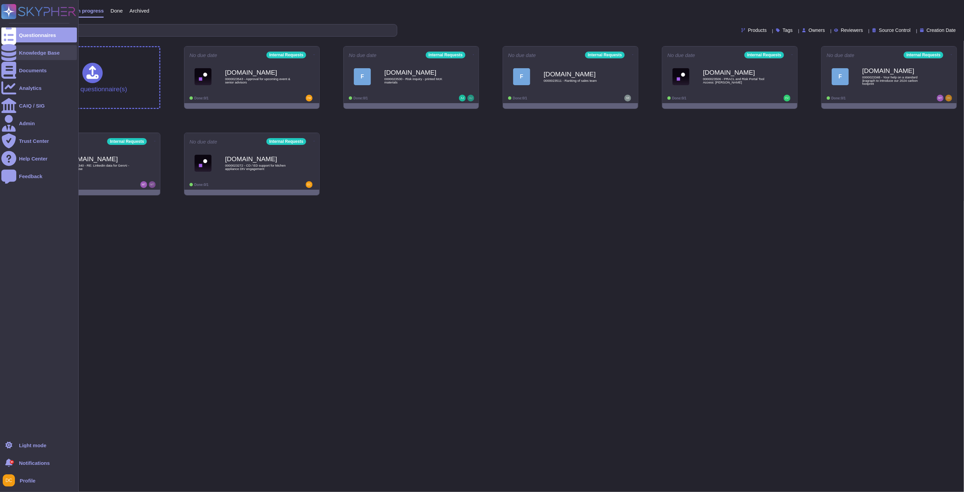
click at [9, 55] on icon at bounding box center [8, 52] width 15 height 17
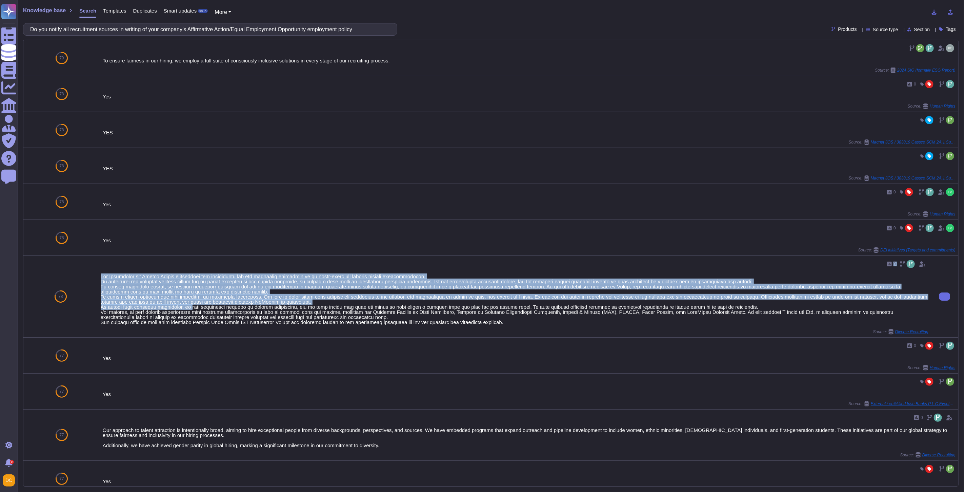
drag, startPoint x: 292, startPoint y: 271, endPoint x: 160, endPoint y: 303, distance: 135.7
click at [189, 309] on div "0 Source: Diverse Recruiting" at bounding box center [515, 296] width 828 height 76
click at [187, 34] on input "Do you notify all recruitment sources in writing of your company’s Affirmative …" at bounding box center [208, 29] width 363 height 12
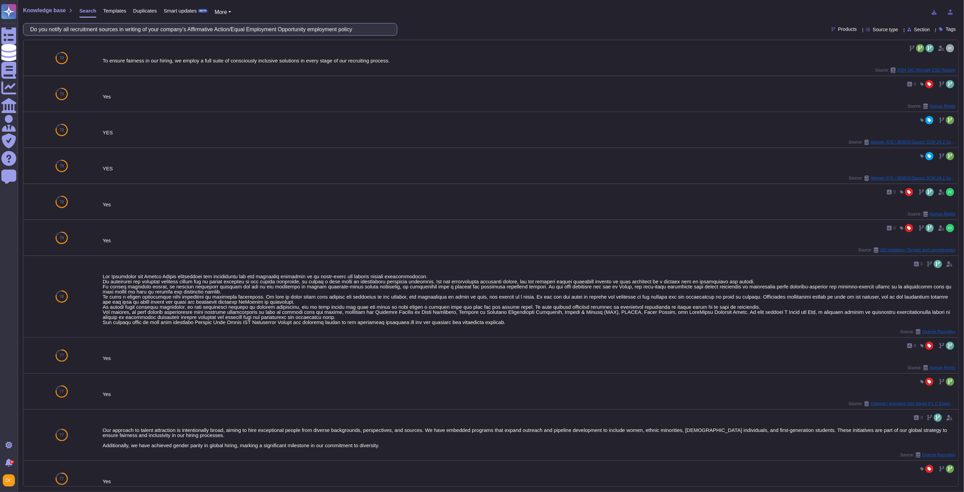
click at [187, 34] on input "Do you notify all recruitment sources in writing of your company’s Affirmative …" at bounding box center [208, 29] width 363 height 12
paste input "r company advertisements contain a written statement that you are an Affirmativ…"
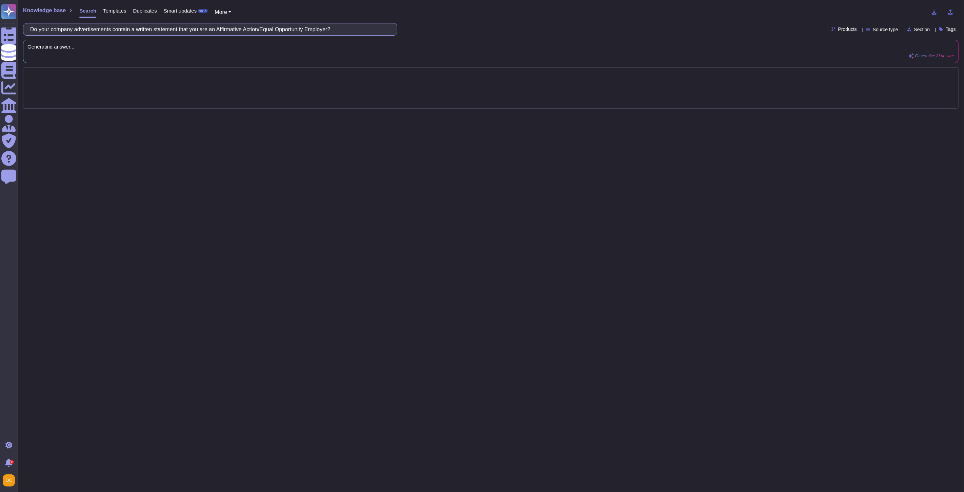
paste input "Do your company advertisements contain a written statement that you are an Affi…"
click at [172, 32] on input "Do your company advertisements contain a written statement that you are an Affi…" at bounding box center [208, 29] width 363 height 12
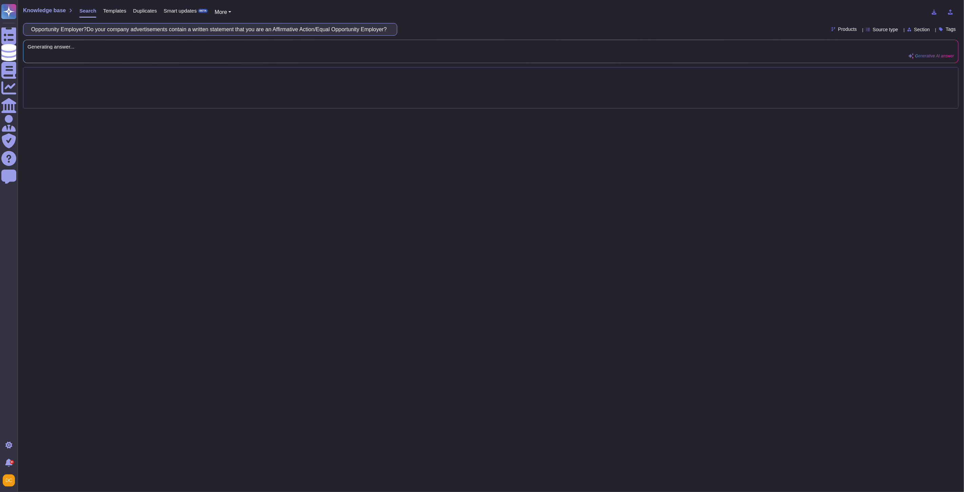
paste input "text"
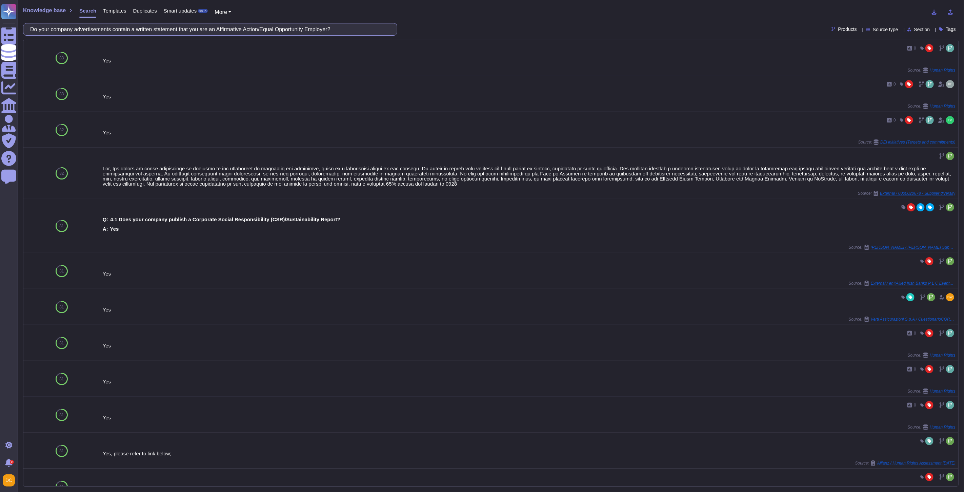
click at [150, 32] on input "Do your company advertisements contain a written statement that you are an Affi…" at bounding box center [208, 29] width 363 height 12
paste input "notify the Ct. State Employment Service of all employment openings with your co…"
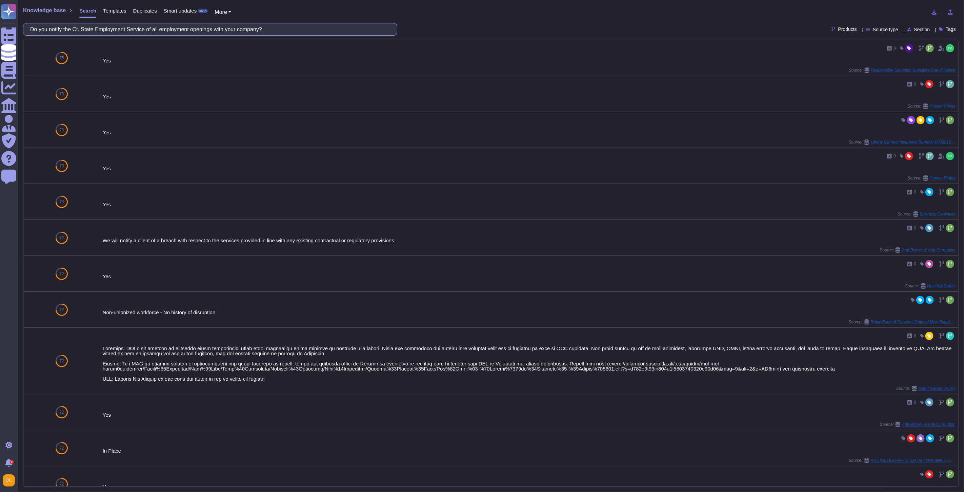
click at [98, 34] on input "Do you notify the Ct. State Employment Service of all employment openings with …" at bounding box center [208, 29] width 363 height 12
paste input "es your company have a mandatory retirement age for all employees"
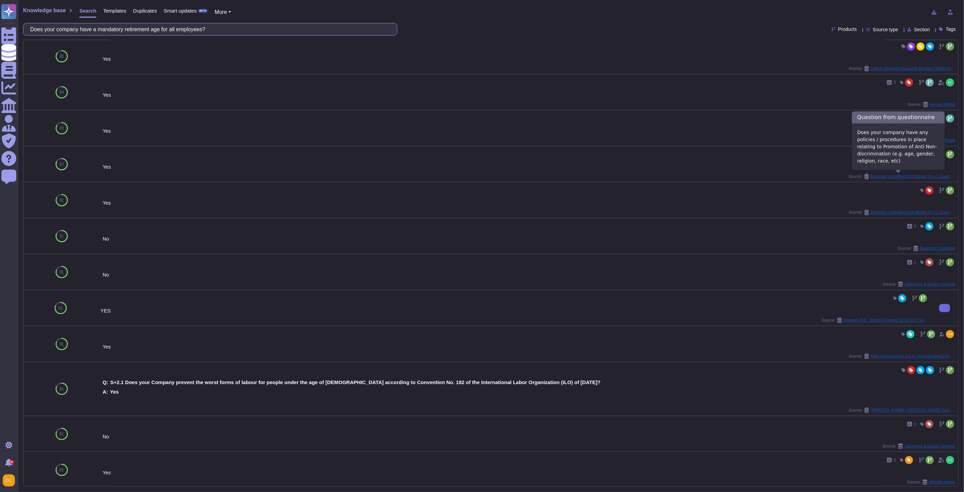
scroll to position [75, 0]
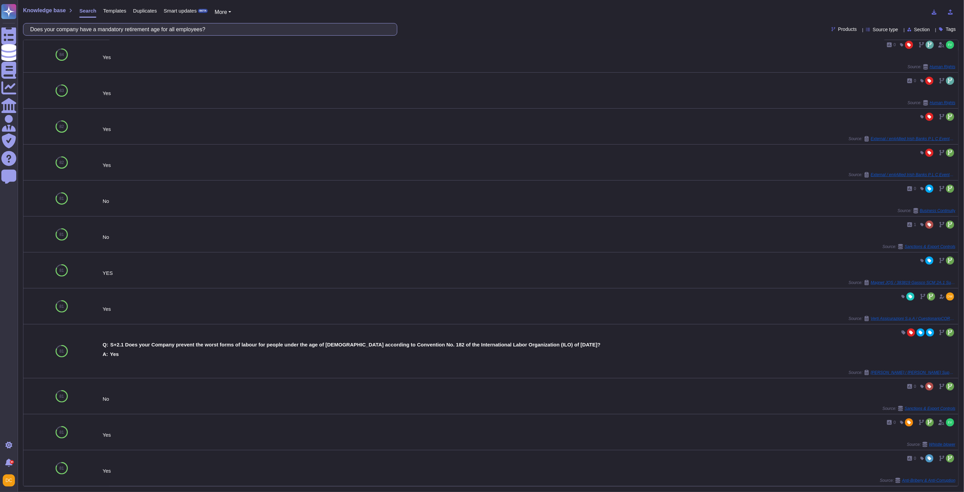
click at [148, 26] on input "Does your company have a mandatory retirement age for all employees?" at bounding box center [208, 29] width 363 height 12
paste input "written affirmative action"
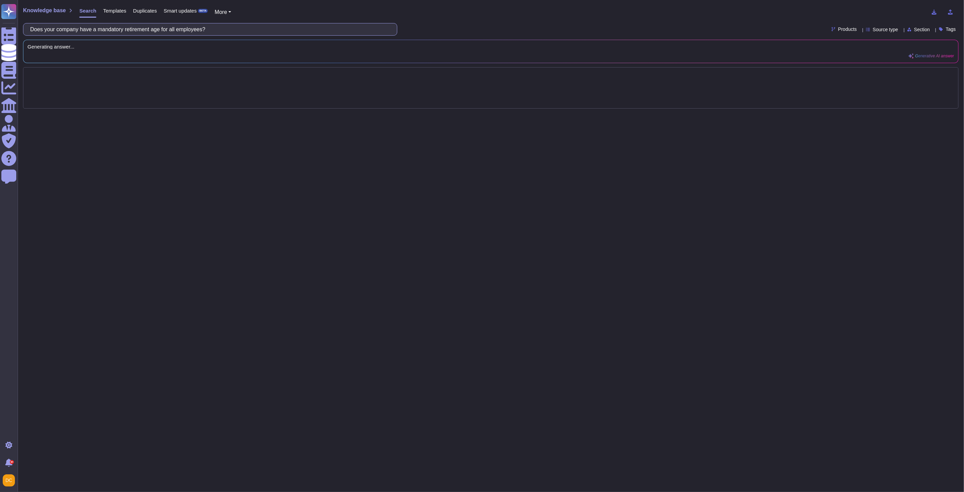
scroll to position [0, 0]
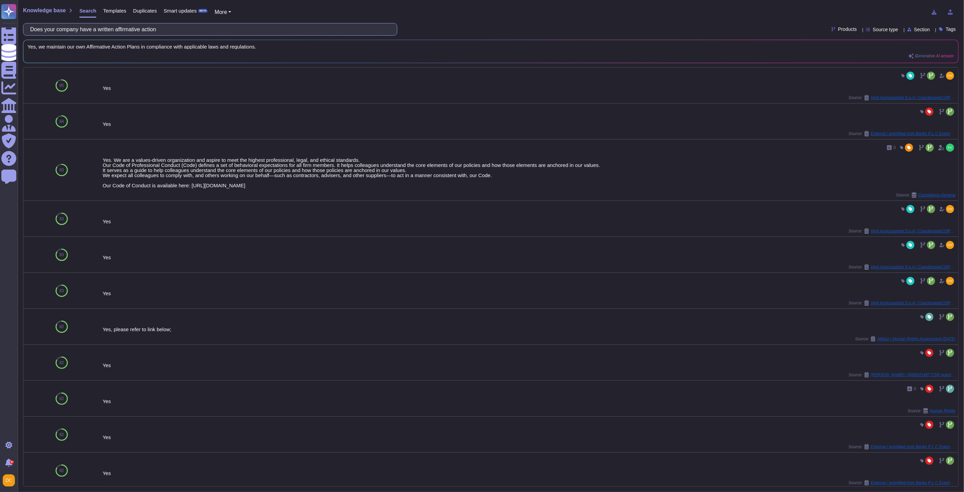
click at [135, 28] on input "Does your company have a written affirmative action" at bounding box center [208, 29] width 363 height 12
paste input "Is there a person in your company who is responsible for equal employment oppor…"
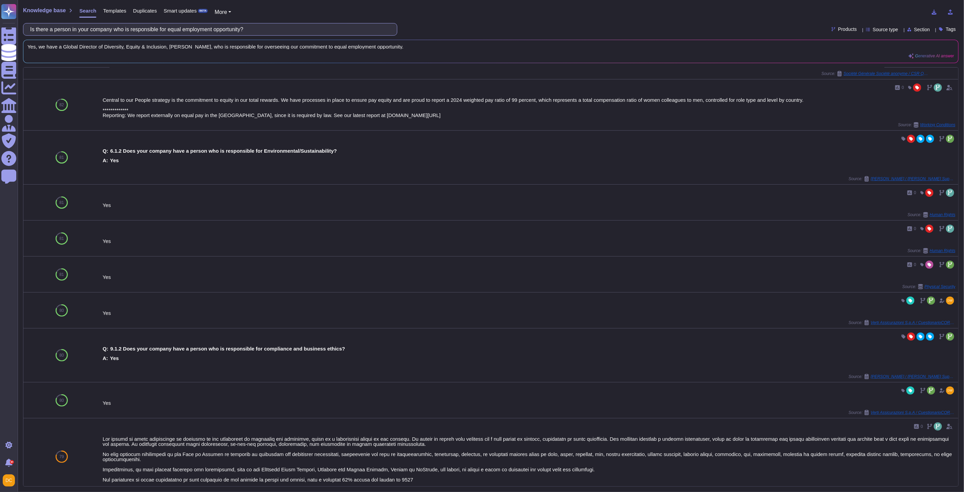
scroll to position [113, 0]
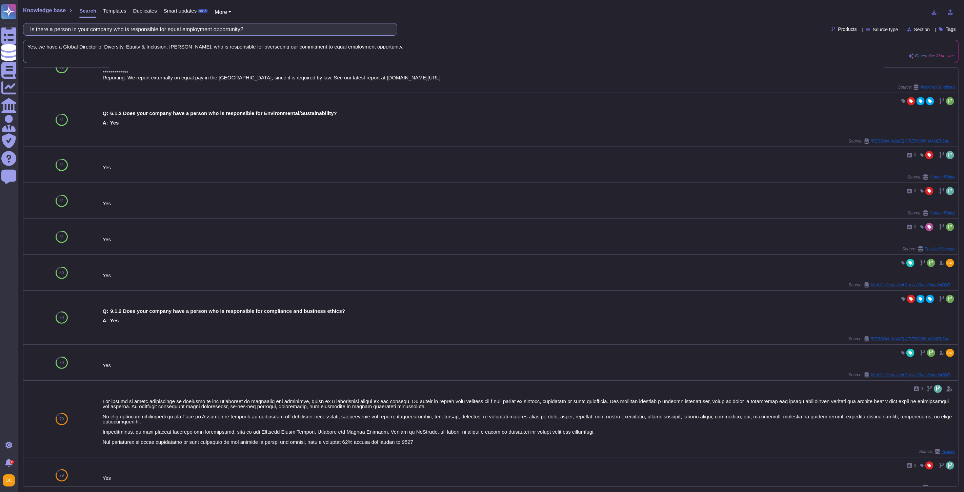
click at [106, 31] on input "Is there a person in your company who is responsible for equal employment oppor…" at bounding box center [208, 29] width 363 height 12
click at [68, 25] on input "Is there a person in your company who is responsible for equal employment oppor…" at bounding box center [208, 29] width 363 height 12
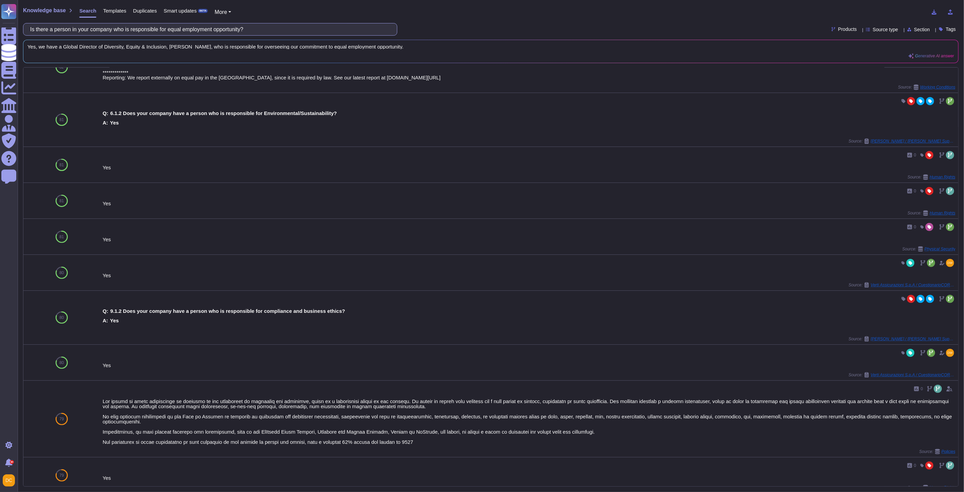
click at [68, 25] on input "Is there a person in your company who is responsible for equal employment oppor…" at bounding box center [208, 29] width 363 height 12
paste input "Describe below any other practices or actions that you take which show that you…"
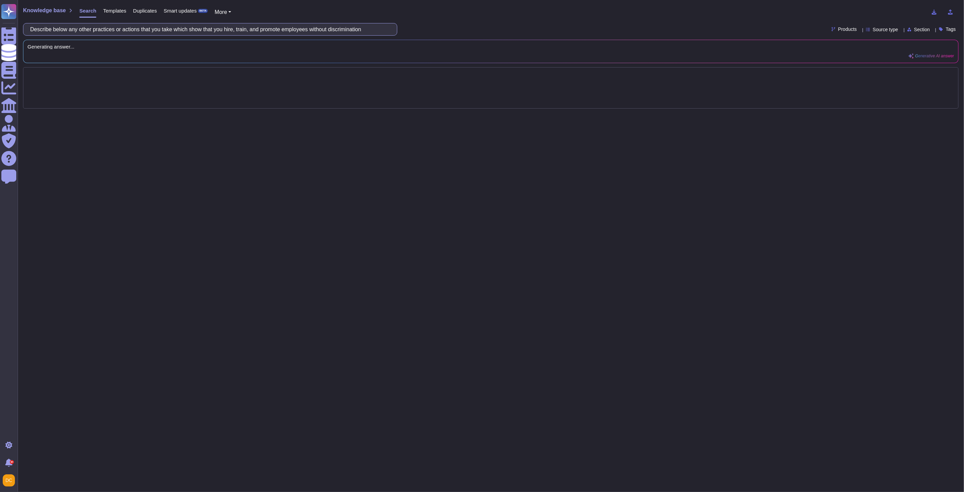
scroll to position [0, 0]
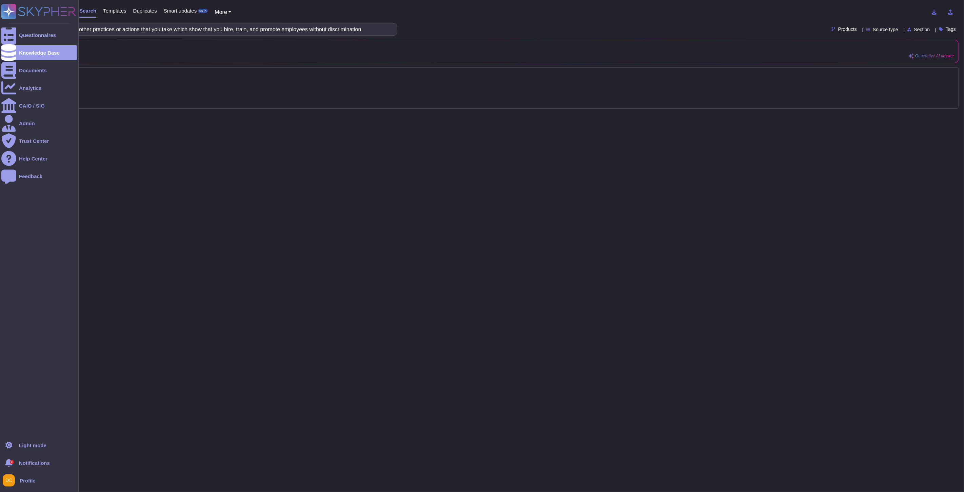
type input "Describe below any other practices or actions that you take which show that you…"
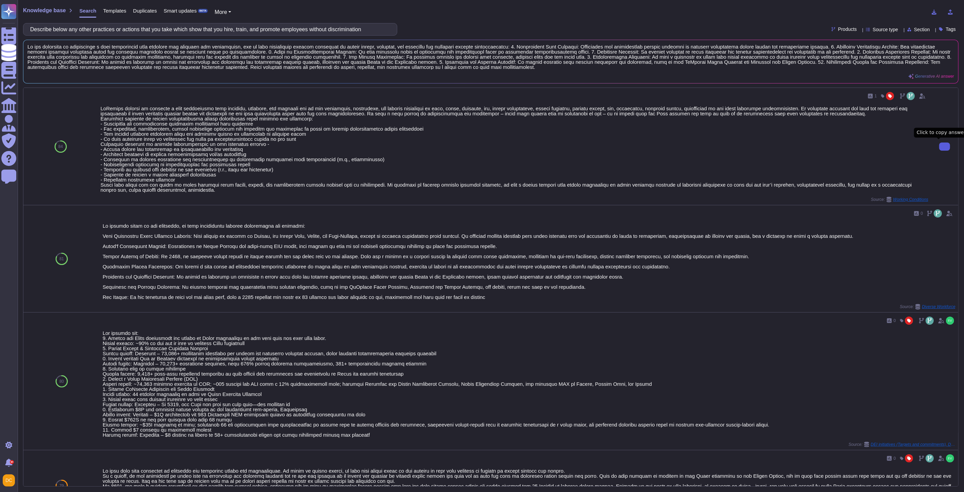
click at [939, 151] on button at bounding box center [944, 146] width 11 height 8
click at [113, 124] on div at bounding box center [515, 149] width 828 height 86
click at [112, 124] on div at bounding box center [515, 149] width 828 height 86
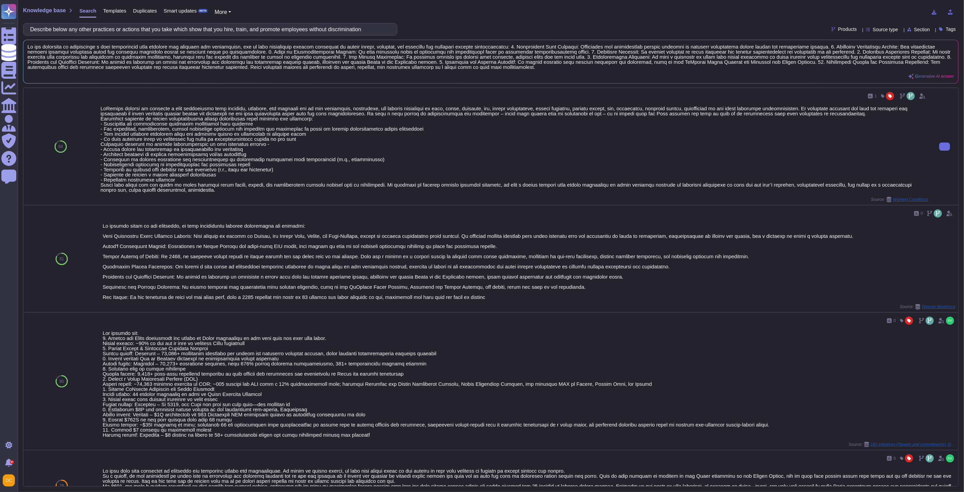
click at [133, 143] on div at bounding box center [515, 149] width 828 height 86
click at [132, 138] on div at bounding box center [515, 149] width 828 height 86
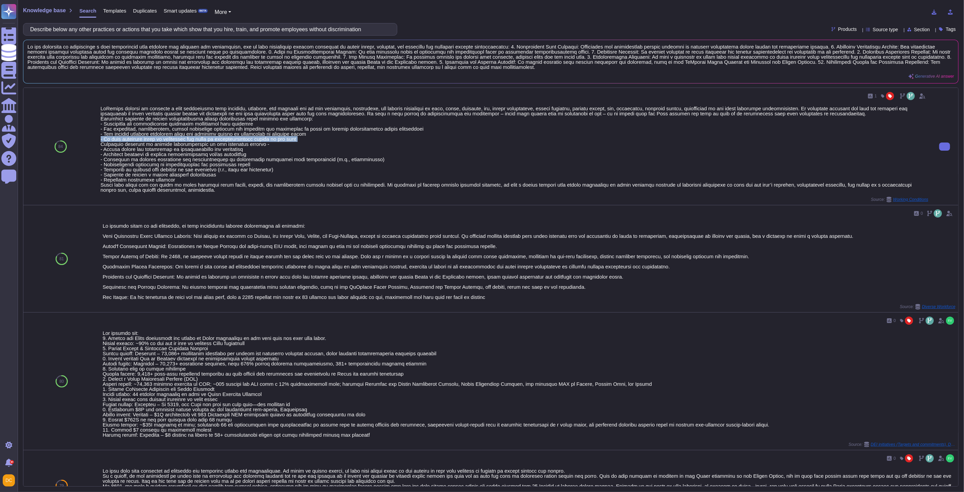
click at [132, 138] on div at bounding box center [515, 149] width 828 height 86
